Goal: Register for event/course

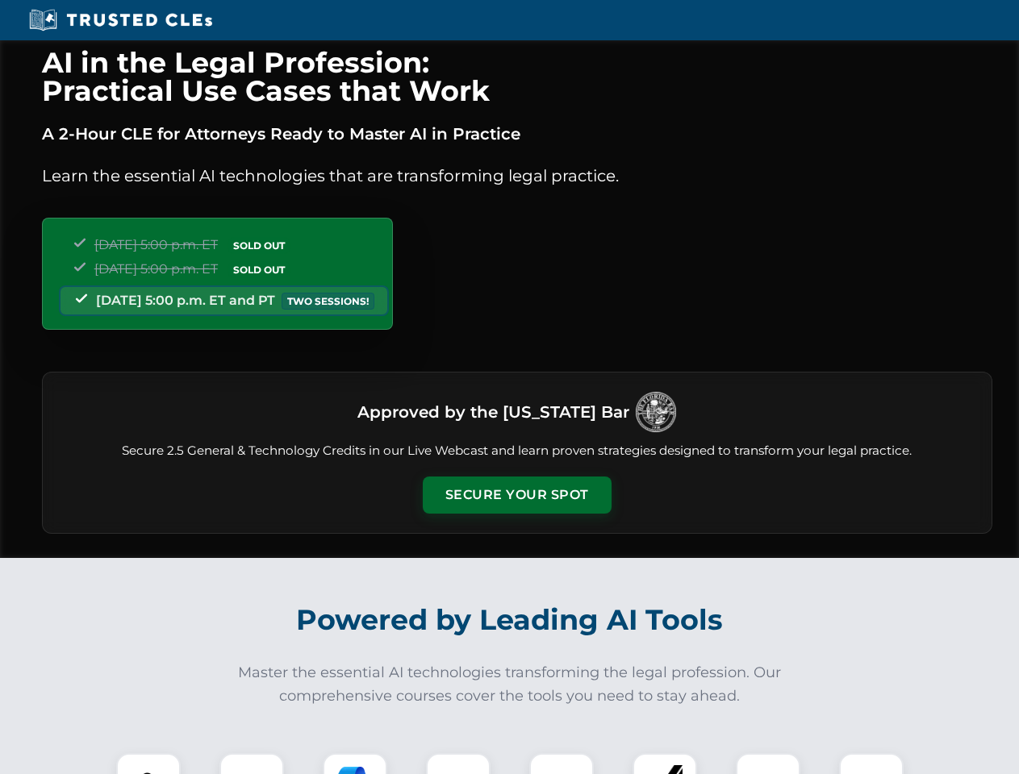
click at [516, 495] on button "Secure Your Spot" at bounding box center [517, 495] width 189 height 37
click at [148, 764] on img at bounding box center [148, 785] width 47 height 47
